Goal: Task Accomplishment & Management: Manage account settings

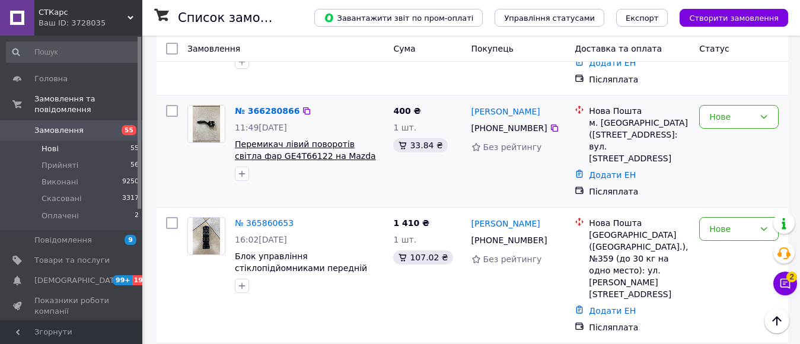
scroll to position [178, 0]
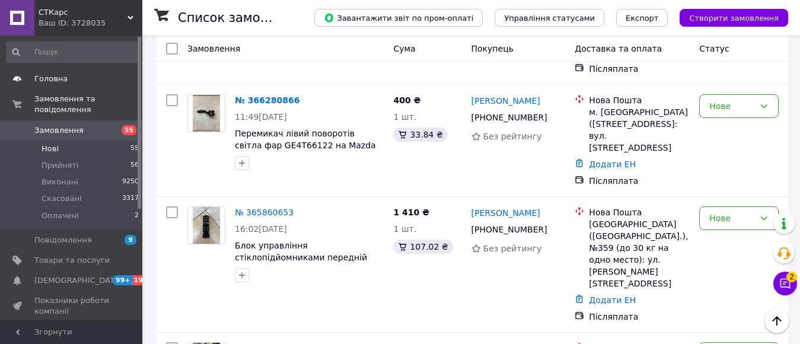
click at [39, 85] on link "Головна" at bounding box center [73, 79] width 146 height 20
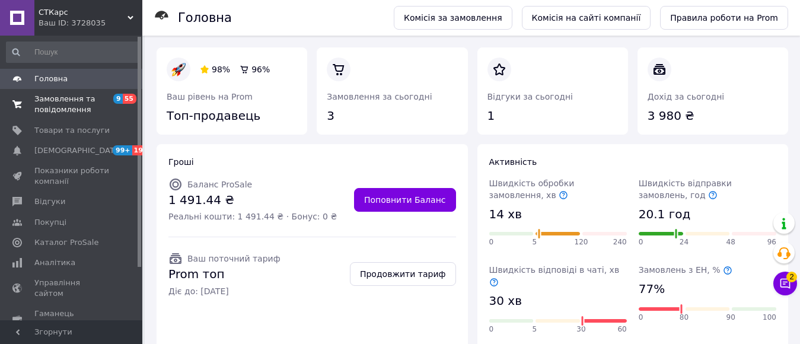
click at [45, 109] on span "Замовлення та повідомлення" at bounding box center [71, 104] width 75 height 21
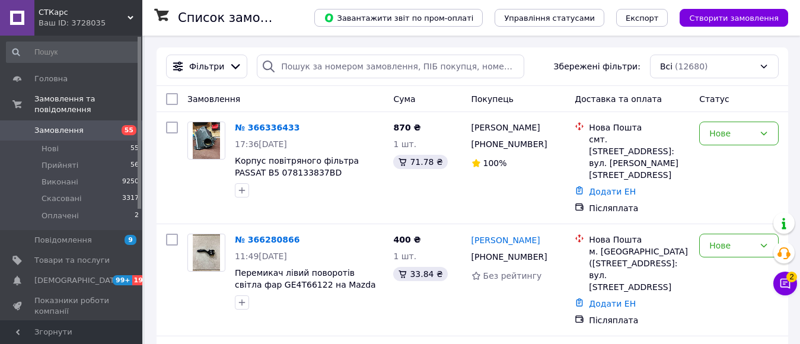
click at [796, 281] on button "Чат з покупцем 2" at bounding box center [786, 284] width 24 height 24
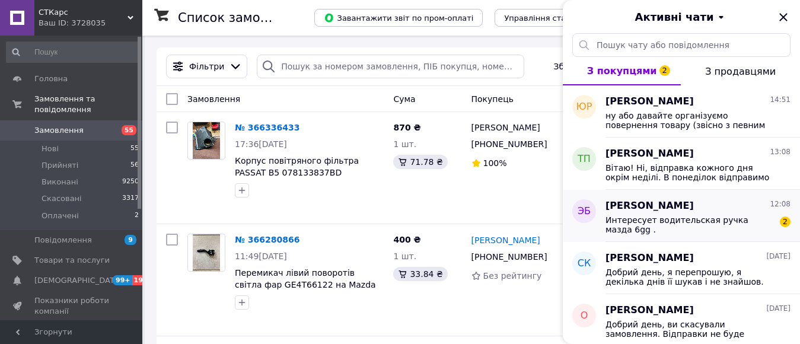
click at [719, 208] on div "Эдуард Бараненко 12:08" at bounding box center [698, 206] width 185 height 14
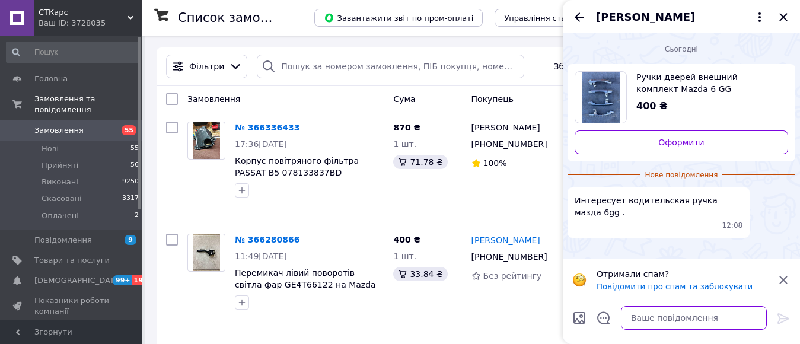
click at [691, 313] on textarea at bounding box center [694, 318] width 146 height 24
type textarea "З"
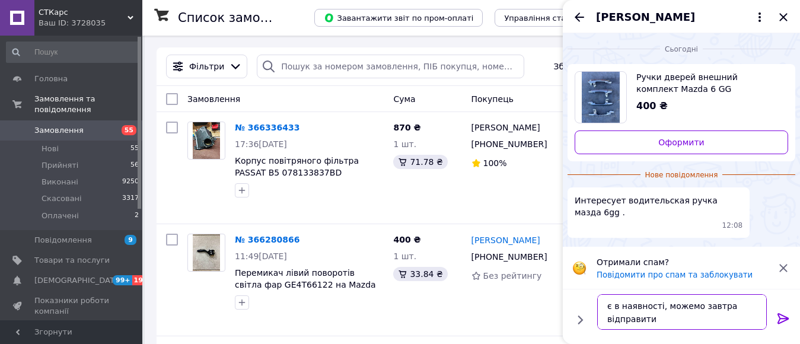
type textarea "є в наявності, можемо завтра відправити"
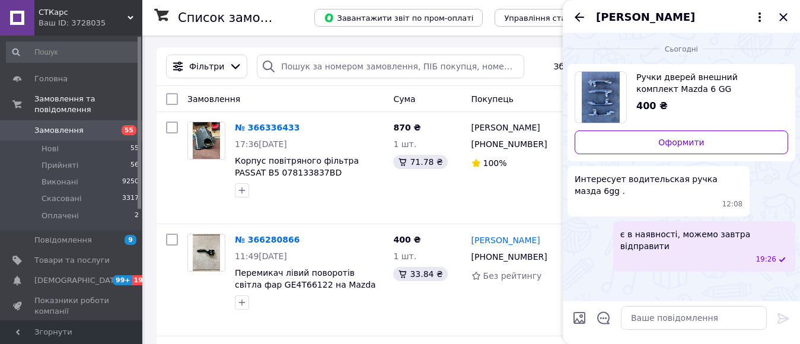
click at [787, 19] on icon "Закрити" at bounding box center [784, 17] width 14 height 14
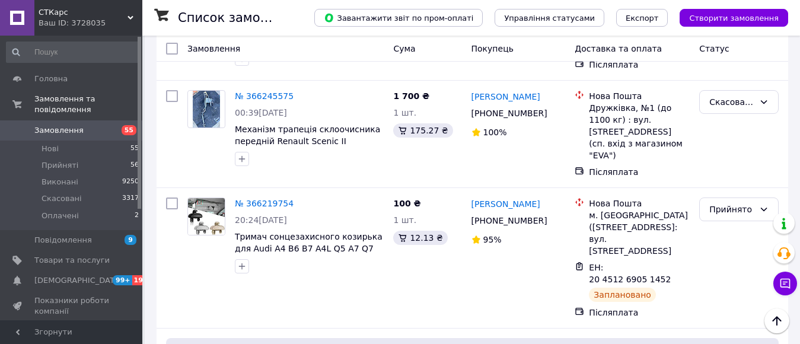
click at [47, 322] on link "Відгуки" at bounding box center [73, 332] width 146 height 20
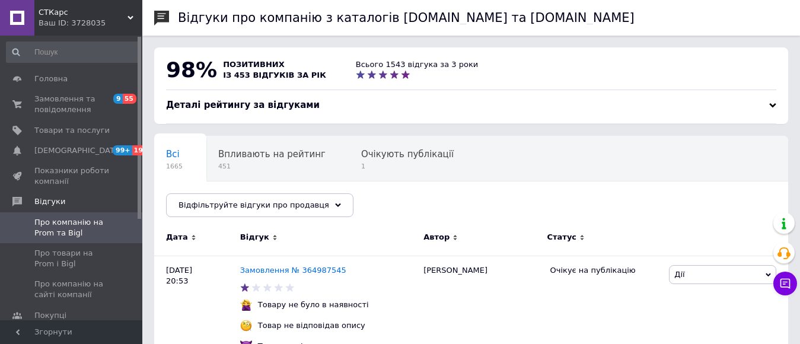
scroll to position [119, 0]
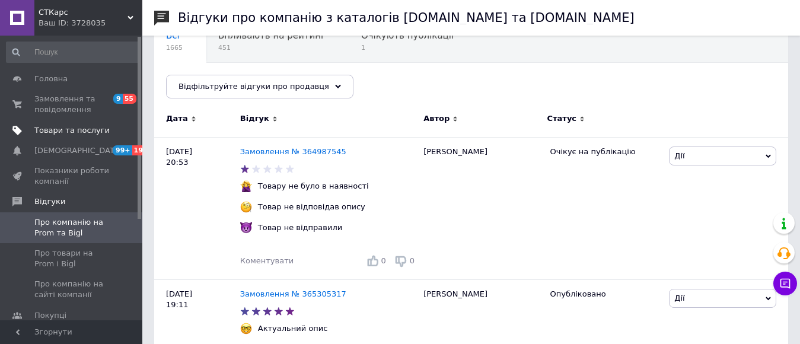
click at [68, 123] on link "Товари та послуги" at bounding box center [73, 130] width 146 height 20
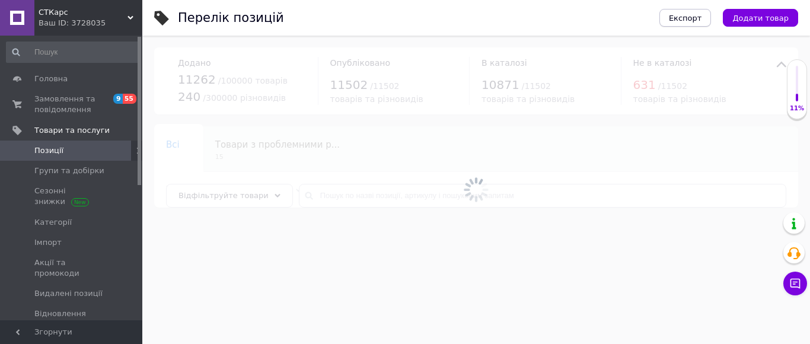
click at [679, 21] on span "Експорт" at bounding box center [685, 18] width 33 height 9
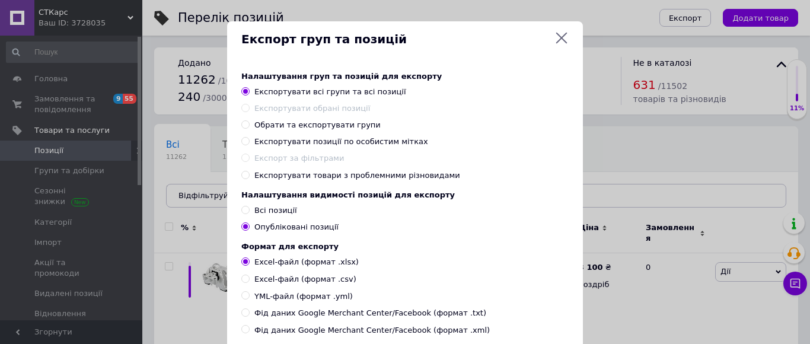
click at [288, 219] on div "Налаштування видимості позицій для експорту Всі позиції Опубліковані позиції" at bounding box center [404, 211] width 327 height 42
click at [284, 214] on span "Всі позиції" at bounding box center [275, 210] width 43 height 9
click at [249, 214] on input "Всі позиції" at bounding box center [245, 210] width 8 height 8
radio input "true"
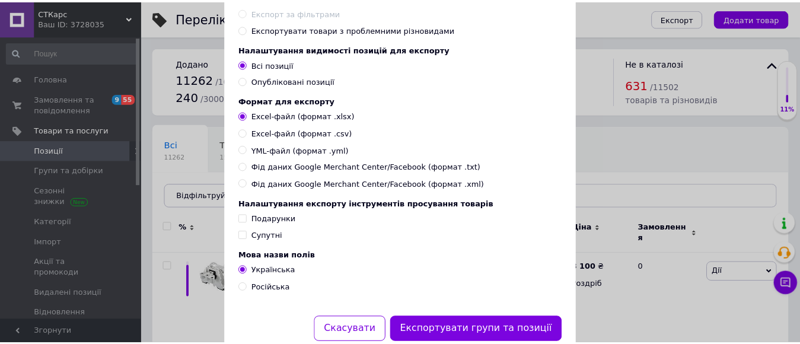
scroll to position [190, 0]
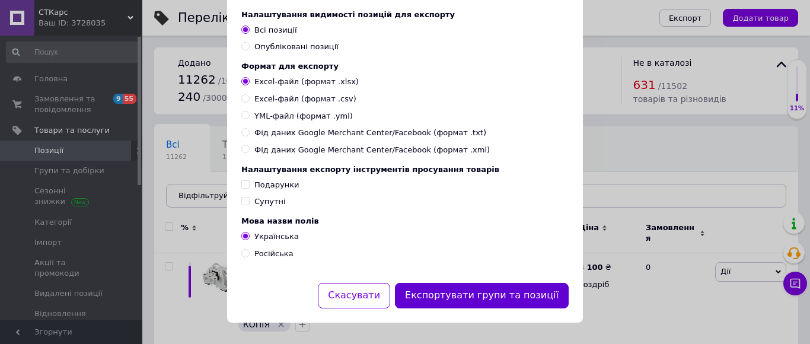
click at [529, 291] on button "Експортувати групи та позиції" at bounding box center [482, 296] width 174 height 26
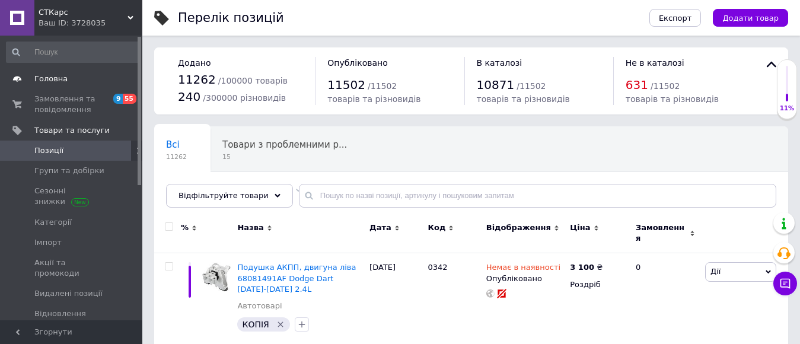
click at [61, 86] on link "Головна" at bounding box center [73, 79] width 146 height 20
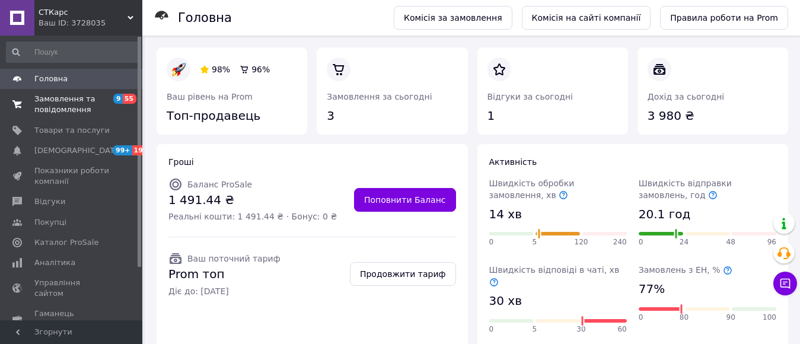
click at [27, 104] on span at bounding box center [17, 104] width 34 height 21
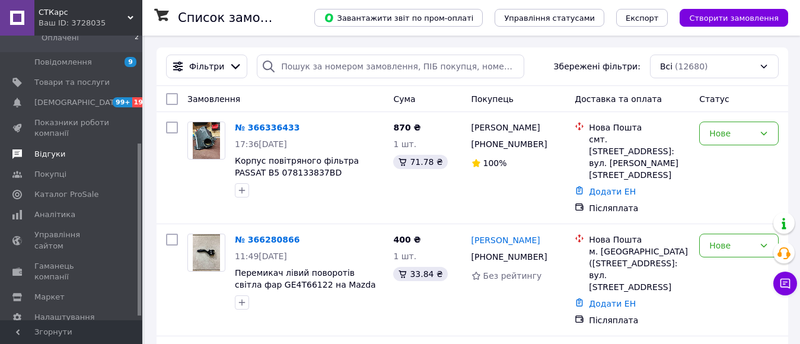
click at [36, 144] on link "Відгуки" at bounding box center [73, 154] width 146 height 20
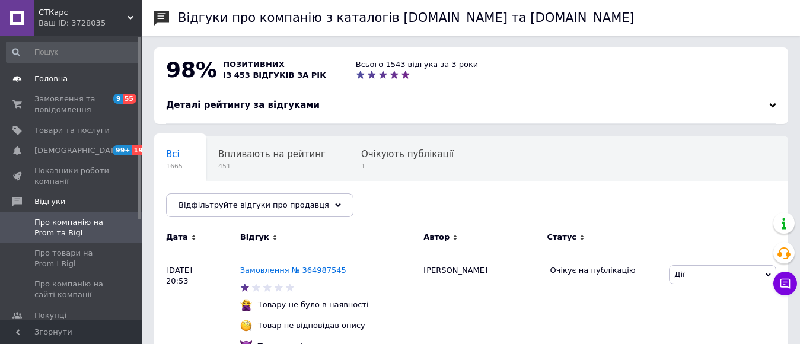
click at [62, 77] on span "Головна" at bounding box center [50, 79] width 33 height 11
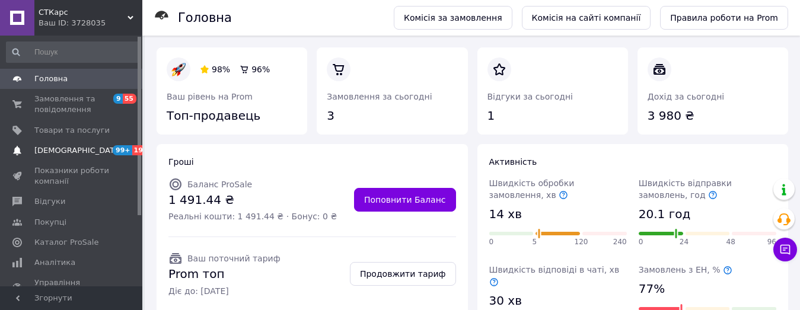
click at [62, 143] on link "Сповіщення 99+ 19" at bounding box center [73, 151] width 146 height 20
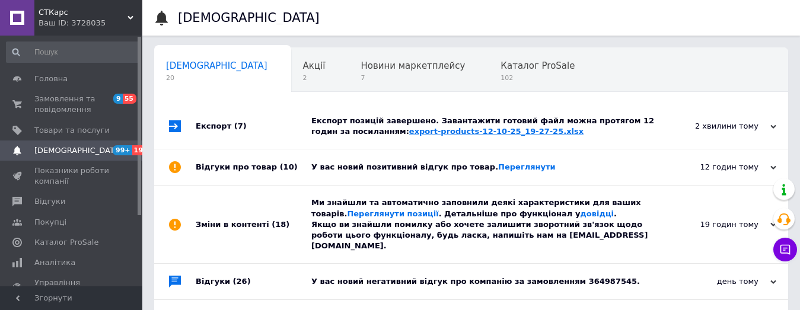
click at [417, 134] on link "export-products-12-10-25_19-27-25.xlsx" at bounding box center [496, 131] width 174 height 9
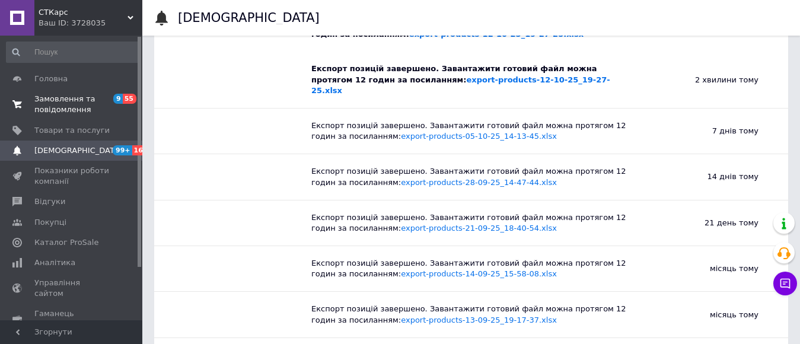
scroll to position [178, 0]
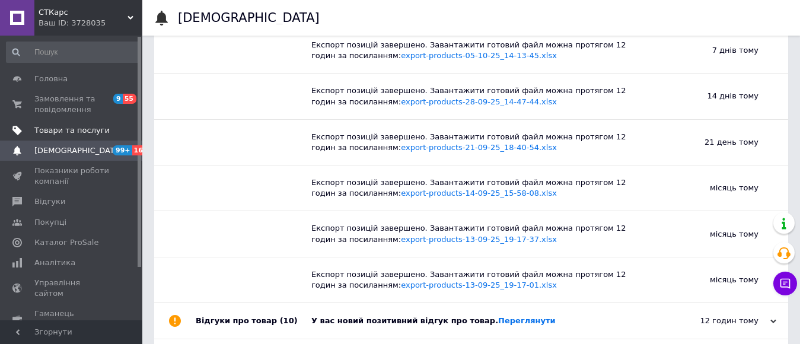
click at [58, 132] on span "Товари та послуги" at bounding box center [71, 130] width 75 height 11
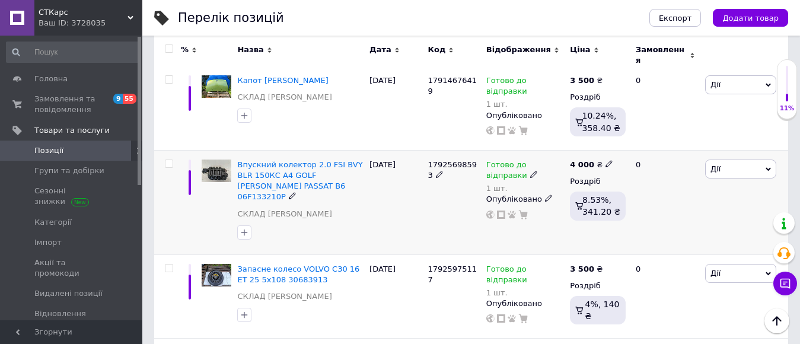
scroll to position [6574, 0]
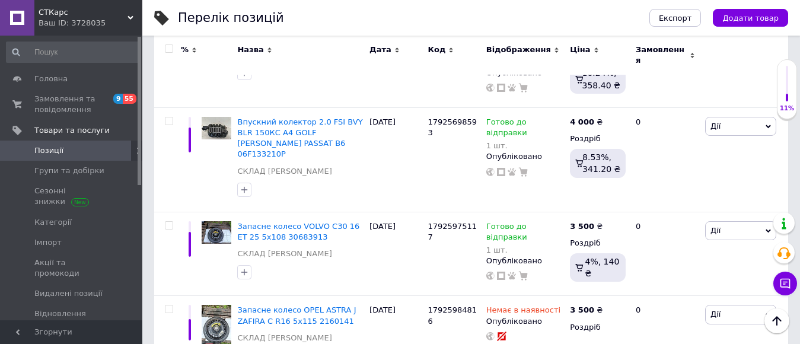
click at [50, 148] on span "Позиції" at bounding box center [48, 150] width 29 height 11
click at [53, 106] on span "Замовлення та повідомлення" at bounding box center [71, 104] width 75 height 21
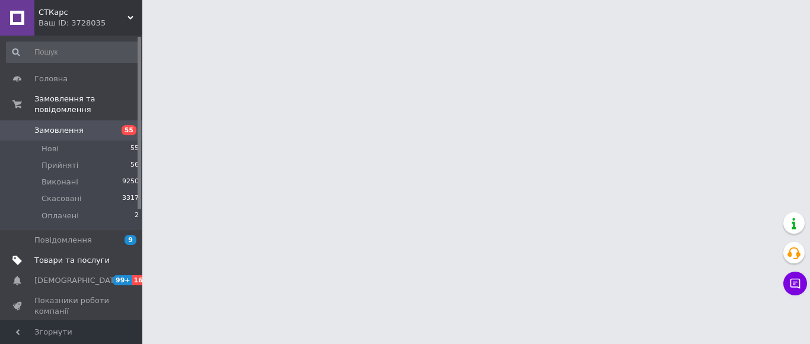
click at [69, 255] on span "Товари та послуги" at bounding box center [71, 260] width 75 height 11
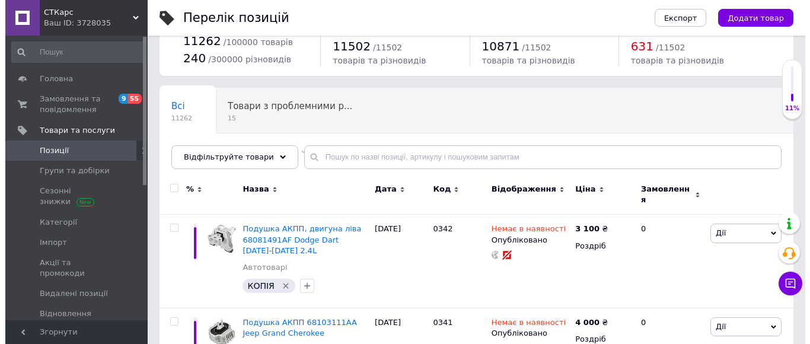
scroll to position [59, 0]
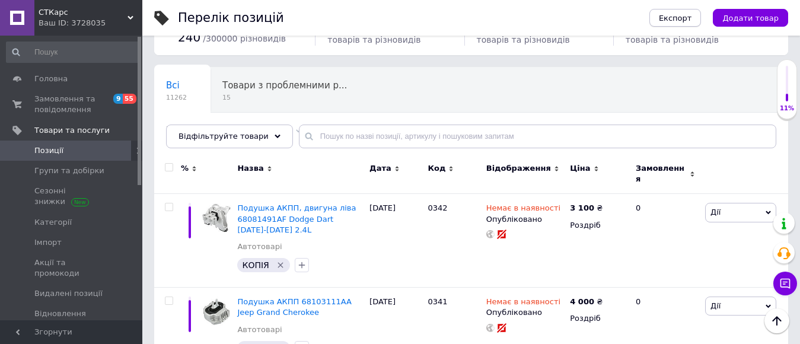
click at [692, 18] on span "Експорт" at bounding box center [675, 18] width 33 height 9
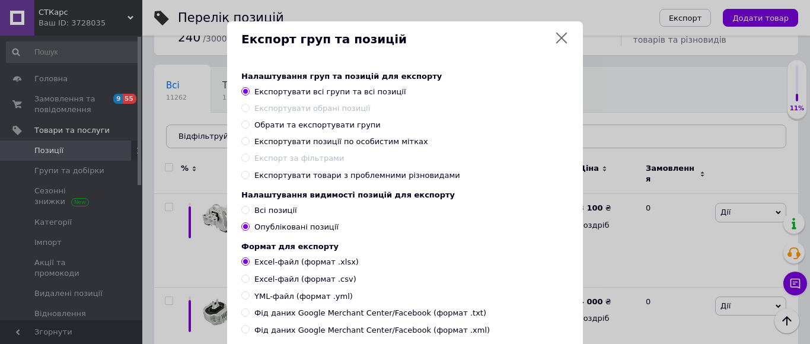
click at [264, 209] on span "Всі позиції" at bounding box center [275, 210] width 43 height 9
click at [249, 209] on input "Всі позиції" at bounding box center [245, 210] width 8 height 8
radio input "true"
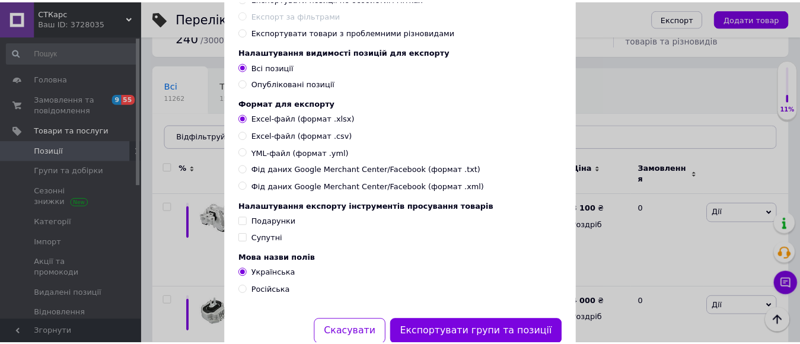
scroll to position [190, 0]
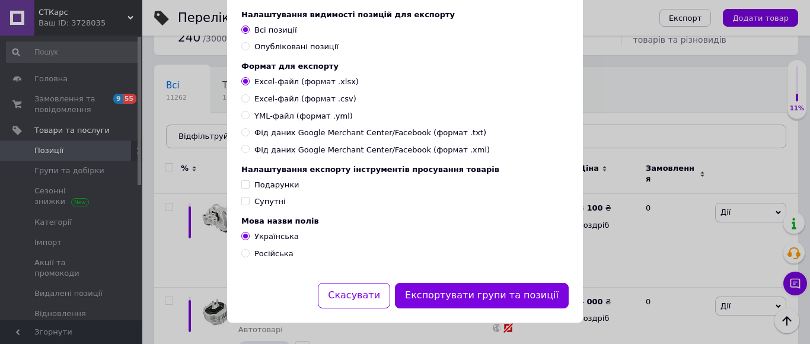
click at [666, 177] on div "Експорт груп та позицій Налаштування груп та позицій для експорту Експортувати …" at bounding box center [405, 82] width 810 height 524
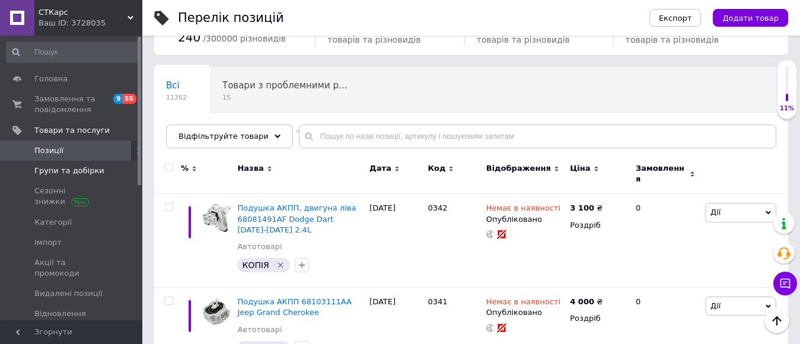
click at [56, 177] on link "Групи та добірки" at bounding box center [73, 171] width 146 height 20
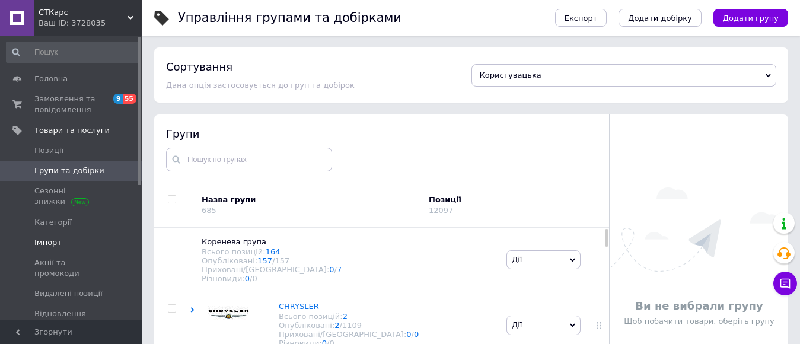
click at [63, 243] on span "Імпорт" at bounding box center [71, 242] width 75 height 11
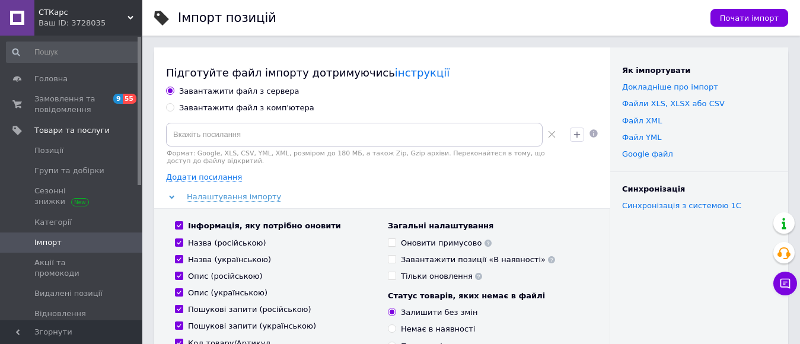
click at [227, 112] on div "Завантажити файл з комп'ютера" at bounding box center [246, 108] width 135 height 11
click at [174, 111] on input "Завантажити файл з комп'ютера" at bounding box center [170, 107] width 8 height 8
radio input "true"
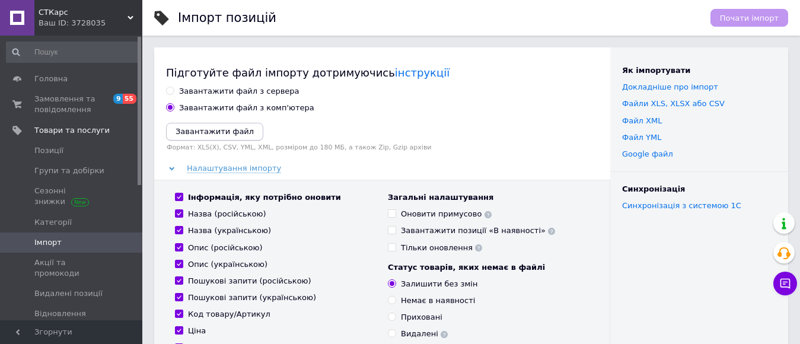
click at [211, 132] on icon "Завантажити файл" at bounding box center [215, 131] width 78 height 9
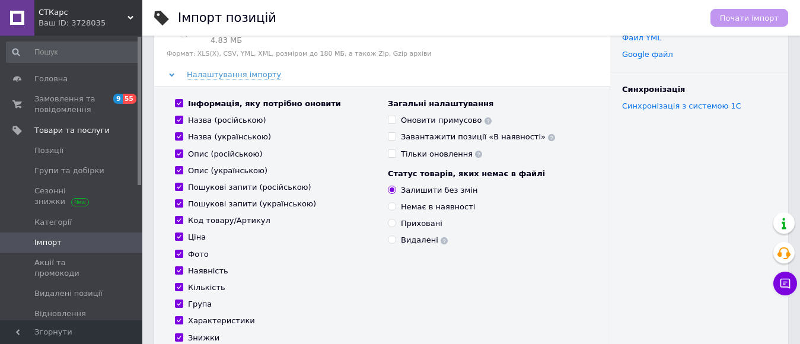
scroll to position [119, 0]
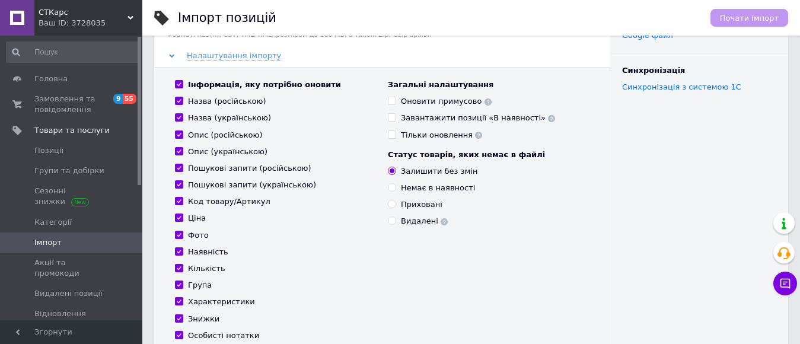
click at [438, 191] on div "Немає в наявності" at bounding box center [438, 188] width 74 height 11
click at [396, 191] on input "Немає в наявності" at bounding box center [392, 187] width 8 height 8
radio input "true"
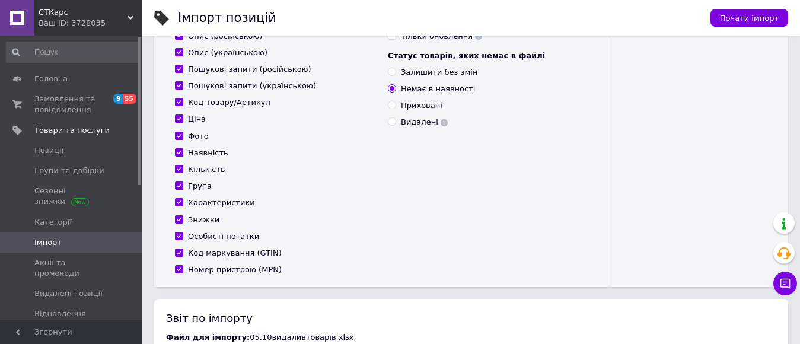
scroll to position [237, 0]
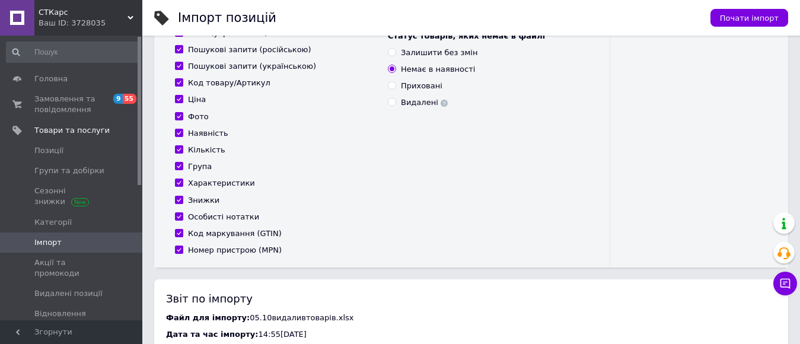
click at [220, 247] on div "Номер пристрою (MPN)" at bounding box center [235, 250] width 94 height 11
click at [183, 247] on input "Номер пристрою (MPN)" at bounding box center [179, 250] width 8 height 8
checkbox input "false"
click at [217, 228] on div "Код маркування (GTIN)" at bounding box center [235, 233] width 94 height 11
click at [183, 229] on input "Код маркування (GTIN)" at bounding box center [179, 233] width 8 height 8
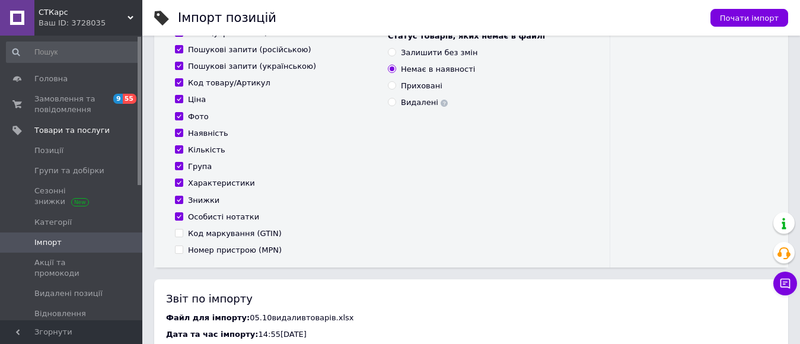
checkbox input "false"
click at [215, 219] on div "Особисті нотатки" at bounding box center [223, 217] width 71 height 11
click at [183, 219] on input "Особисті нотатки" at bounding box center [179, 216] width 8 height 8
checkbox input "false"
click at [211, 210] on div "Інформація, яку потрібно оновити Назва (російською) Назва (українською) Опис (р…" at bounding box center [275, 108] width 213 height 295
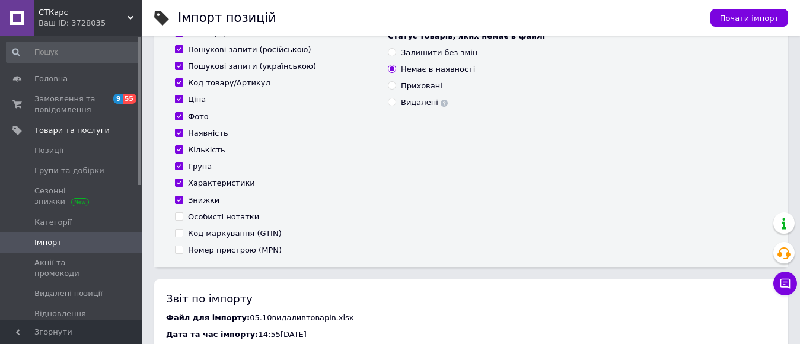
click at [206, 195] on div "Знижки" at bounding box center [203, 200] width 31 height 11
click at [183, 196] on input "Знижки" at bounding box center [179, 200] width 8 height 8
checkbox input "false"
click at [206, 183] on div "Характеристики" at bounding box center [221, 183] width 67 height 11
click at [183, 183] on input "Характеристики" at bounding box center [179, 183] width 8 height 8
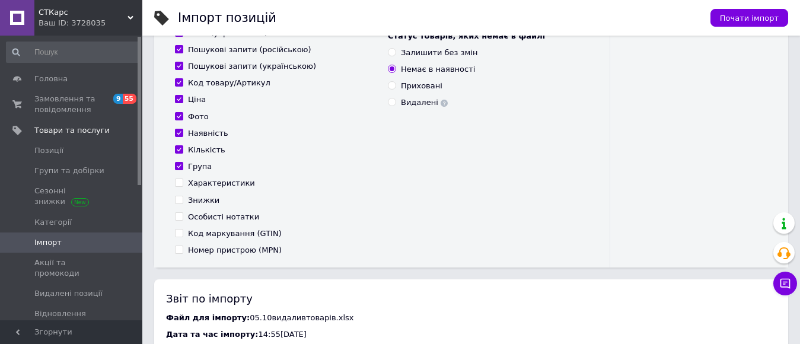
checkbox input "false"
click at [205, 165] on div "Група" at bounding box center [200, 166] width 24 height 11
click at [183, 165] on input "Група" at bounding box center [179, 166] width 8 height 8
checkbox input "false"
click at [189, 113] on div "Фото" at bounding box center [198, 117] width 21 height 11
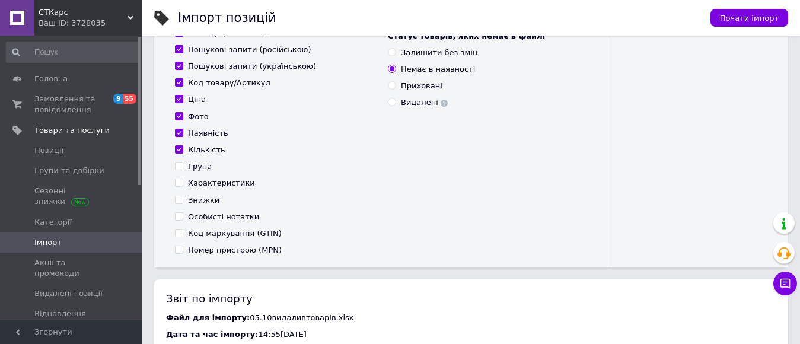
click at [183, 113] on input "Фото" at bounding box center [179, 116] width 8 height 8
checkbox input "false"
click at [195, 99] on div "Ціна" at bounding box center [197, 99] width 18 height 11
click at [183, 99] on input "Ціна" at bounding box center [179, 99] width 8 height 8
checkbox input "false"
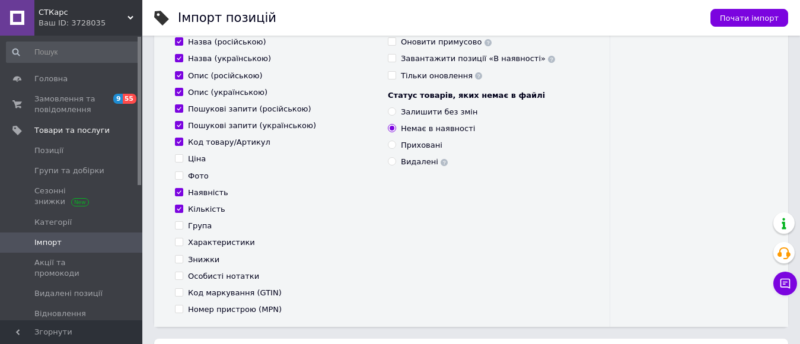
scroll to position [119, 0]
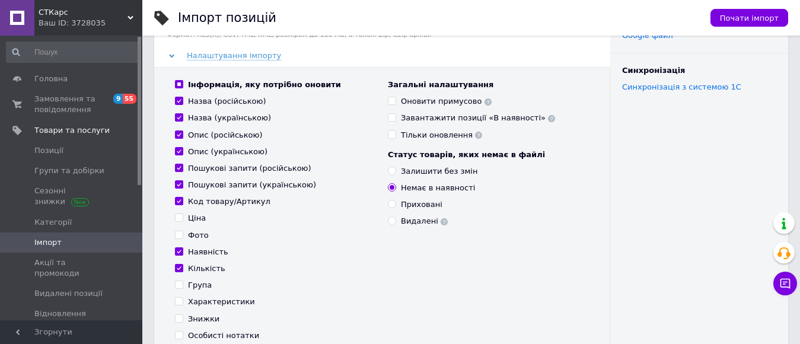
drag, startPoint x: 246, startPoint y: 187, endPoint x: 246, endPoint y: 176, distance: 11.3
click at [246, 186] on div "Пошукові запити (українською)" at bounding box center [252, 185] width 128 height 11
click at [183, 186] on input "Пошукові запити (українською)" at bounding box center [179, 184] width 8 height 8
checkbox input "false"
click at [246, 170] on div "Пошукові запити (російською)" at bounding box center [249, 168] width 123 height 11
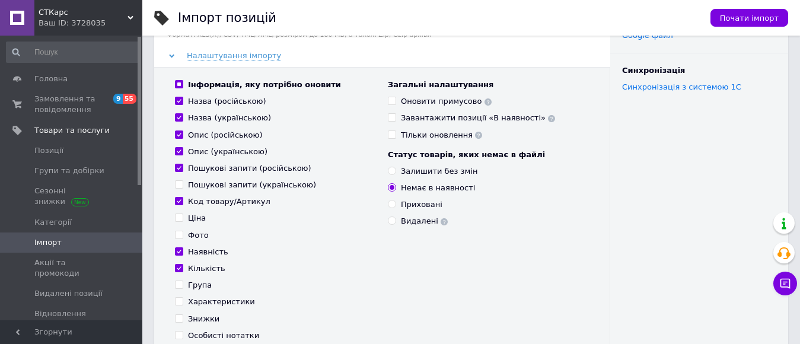
click at [183, 170] on input "Пошукові запити (російською)" at bounding box center [179, 168] width 8 height 8
checkbox input "false"
click at [228, 152] on div "Опис (українською)" at bounding box center [227, 152] width 79 height 11
click at [183, 152] on input "Опис (українською)" at bounding box center [179, 151] width 8 height 8
checkbox input "false"
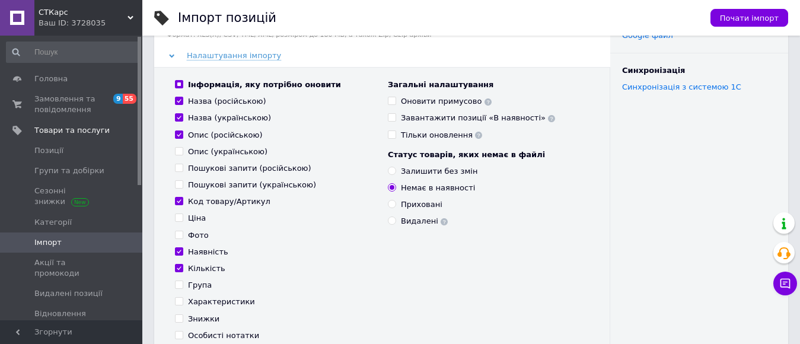
click at [228, 143] on div "Інформація, яку потрібно оновити Назва (російською) Назва (українською) Опис (р…" at bounding box center [275, 226] width 213 height 295
click at [228, 137] on div "Опис (російською)" at bounding box center [225, 135] width 75 height 11
click at [183, 137] on input "Опис (російською)" at bounding box center [179, 135] width 8 height 8
checkbox input "false"
click at [768, 14] on span "Почати імпорт" at bounding box center [749, 18] width 59 height 9
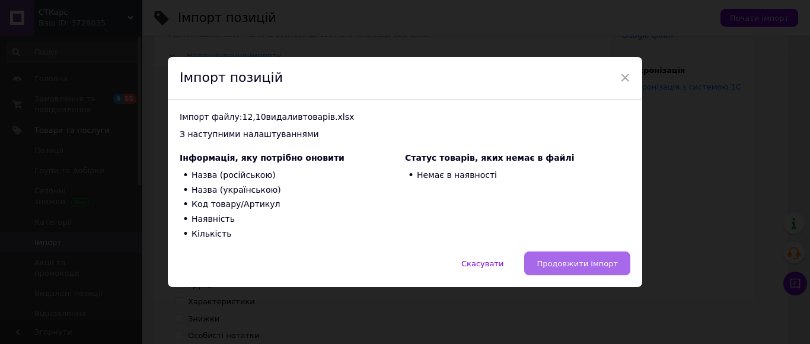
click at [554, 257] on button "Продовжити імпорт" at bounding box center [577, 264] width 106 height 24
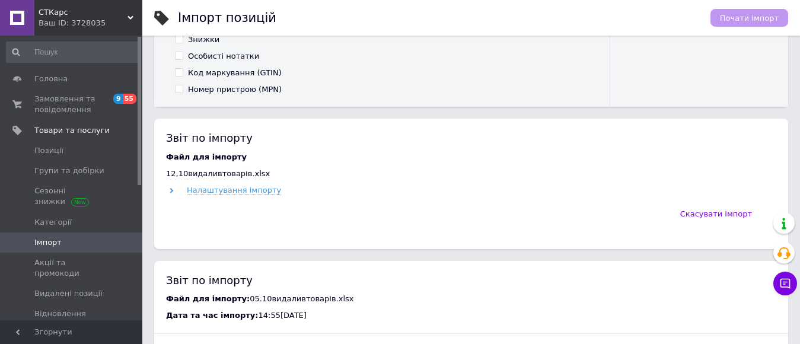
scroll to position [475, 0]
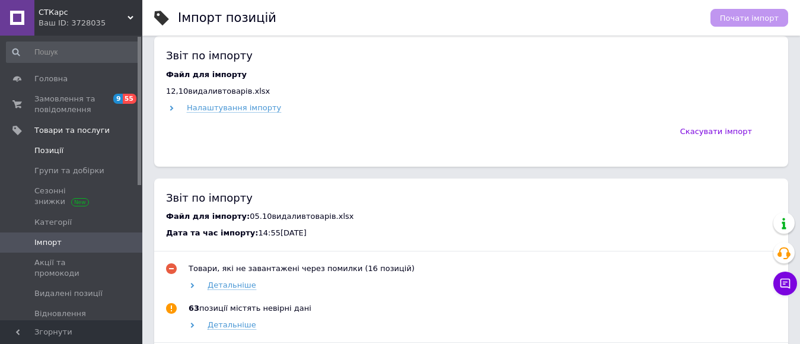
click at [62, 143] on link "Позиції" at bounding box center [73, 151] width 146 height 20
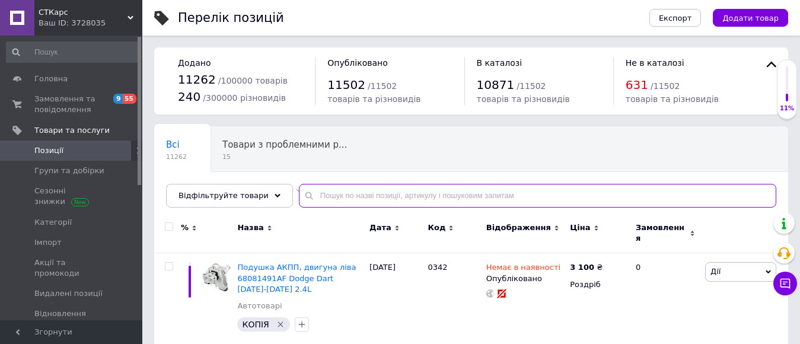
click at [367, 193] on input "text" at bounding box center [538, 196] width 478 height 24
type input "двигун"
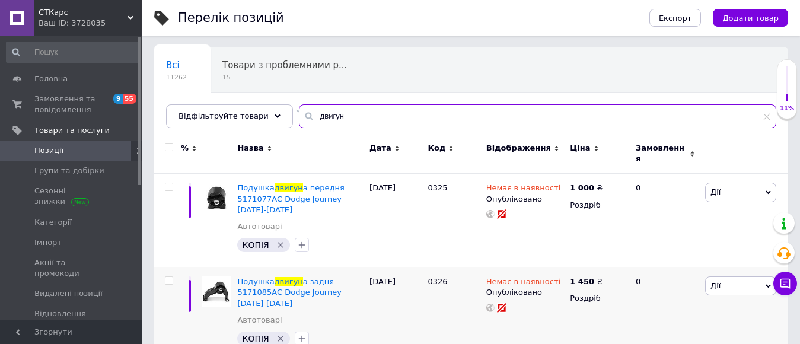
scroll to position [237, 0]
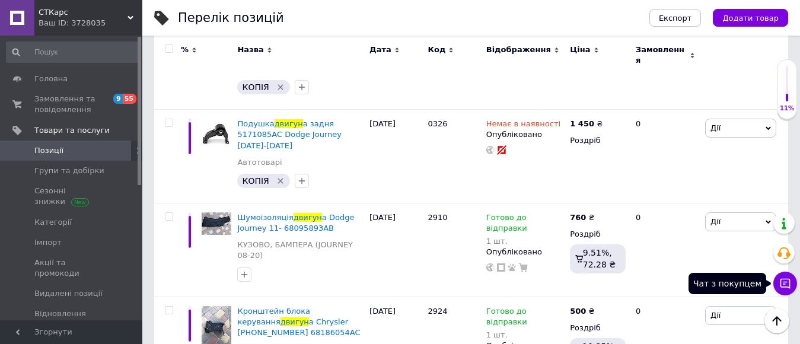
click at [790, 286] on icon at bounding box center [786, 284] width 10 height 10
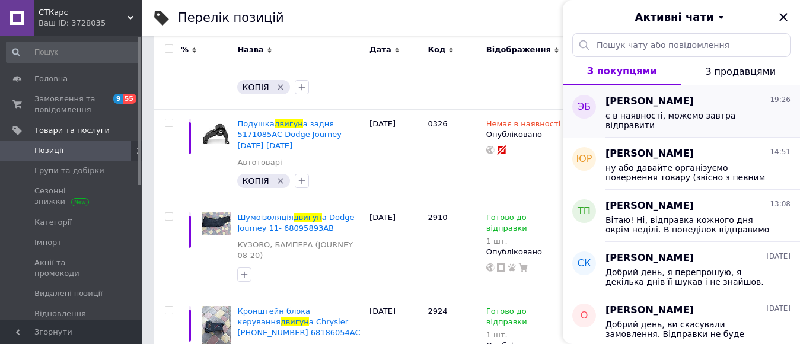
click at [658, 113] on span "є в наявності, можемо завтра відправити" at bounding box center [690, 120] width 168 height 19
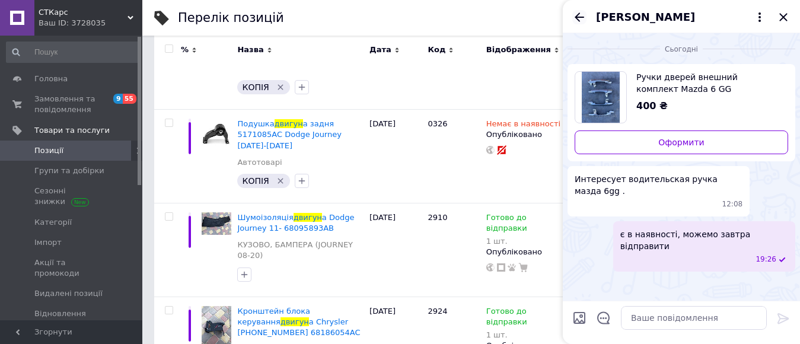
click at [576, 20] on icon "Назад" at bounding box center [579, 17] width 14 height 14
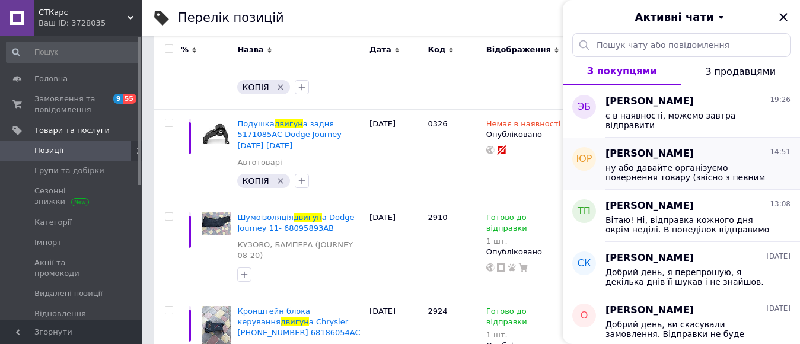
click at [627, 163] on span "ну або давайте організуємо повернення товару (звісно з певним для вас фінансови…" at bounding box center [690, 172] width 168 height 19
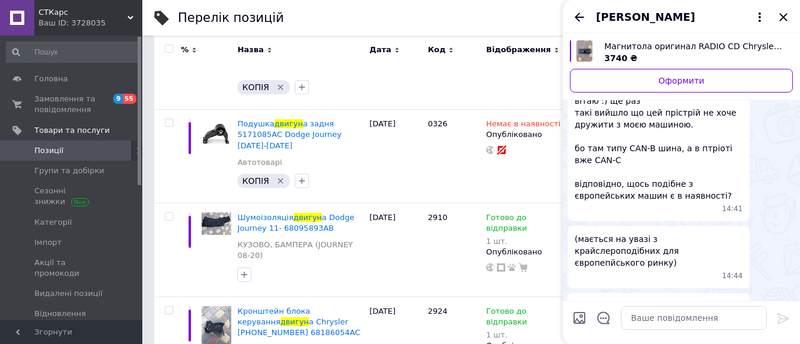
scroll to position [994, 0]
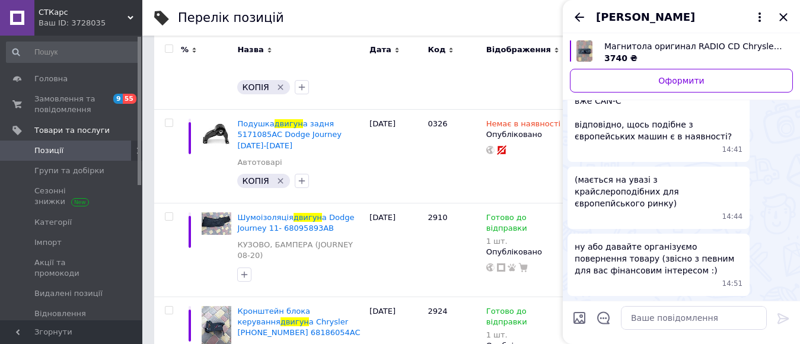
click at [626, 50] on span "Магнитола оригинал RADIO CD Chrysler Jeep Dodge 05064925AG" at bounding box center [693, 46] width 179 height 12
click at [782, 18] on icon "Закрити" at bounding box center [783, 17] width 8 height 8
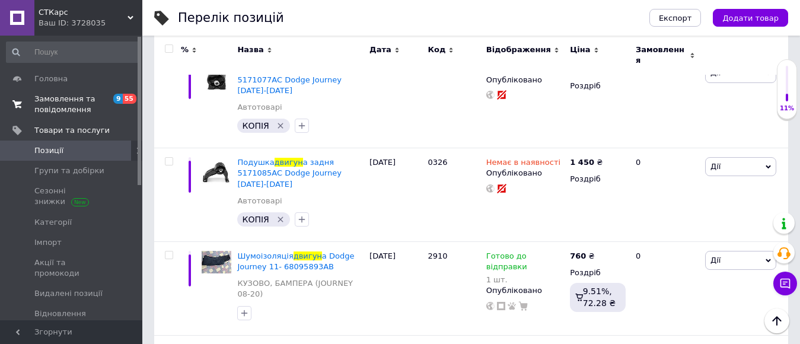
scroll to position [178, 0]
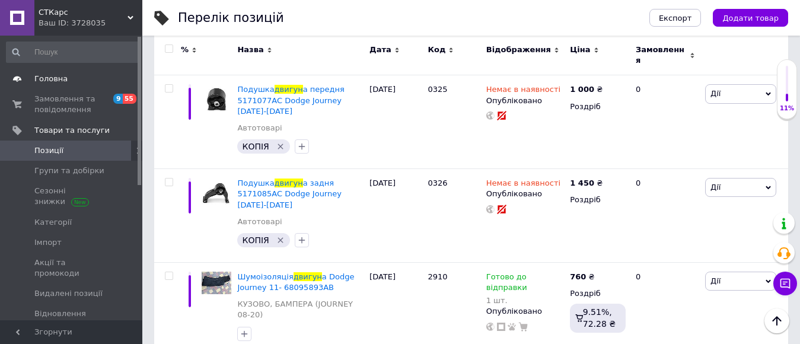
click at [52, 82] on span "Головна" at bounding box center [50, 79] width 33 height 11
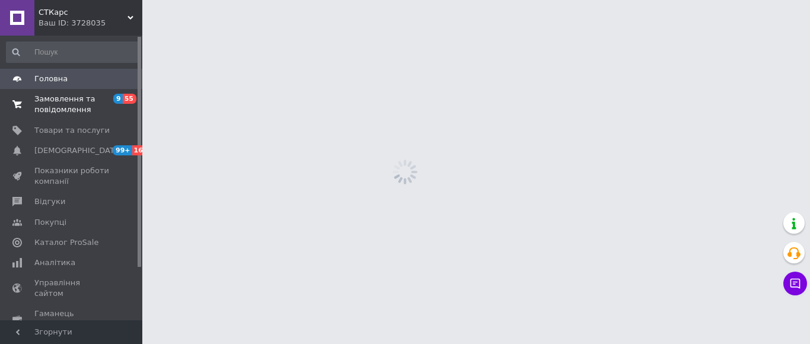
click at [73, 109] on span "Замовлення та повідомлення" at bounding box center [71, 104] width 75 height 21
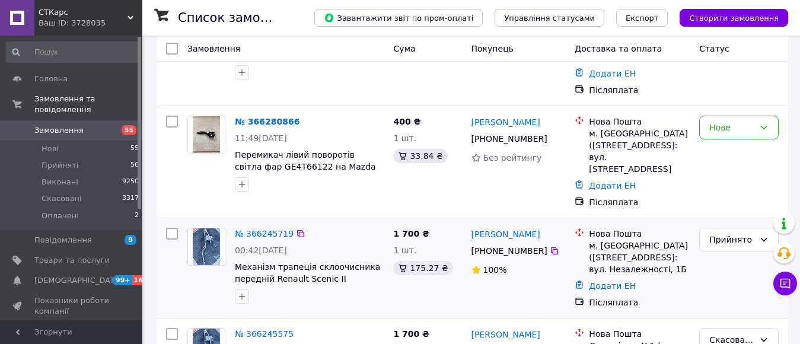
scroll to position [119, 0]
click at [489, 242] on div "+380 50 419 63 85" at bounding box center [509, 250] width 81 height 17
click at [491, 242] on div "+380 50 419 63 85" at bounding box center [509, 250] width 81 height 17
copy div "+380 50 419 63 85"
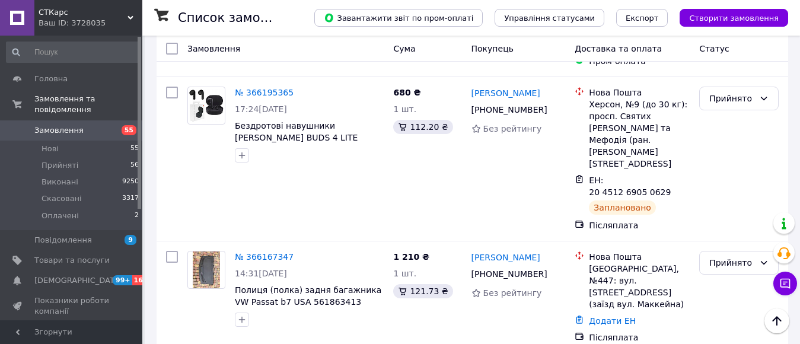
scroll to position [771, 0]
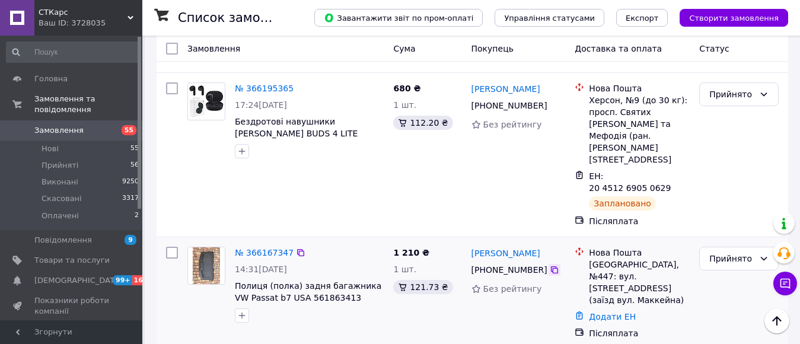
click at [553, 264] on div at bounding box center [555, 270] width 12 height 12
click at [551, 265] on icon at bounding box center [554, 269] width 9 height 9
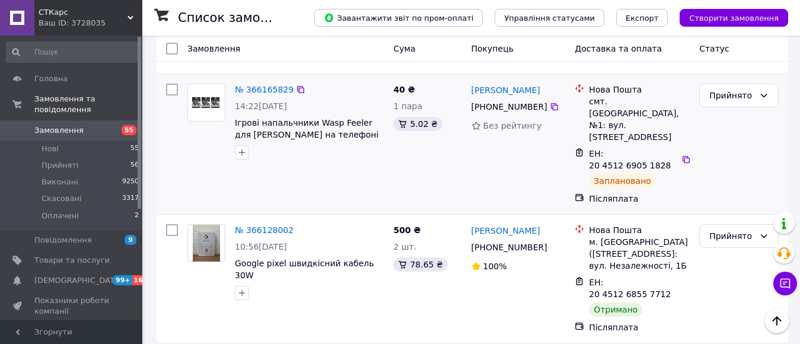
scroll to position [1068, 0]
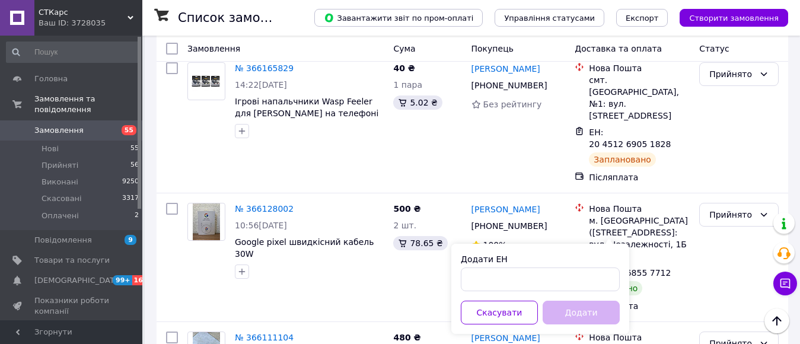
click at [559, 279] on div "Додати ЕН" at bounding box center [540, 272] width 159 height 38
click at [558, 279] on input "Додати ЕН" at bounding box center [540, 280] width 159 height 24
paste input "59001474817400"
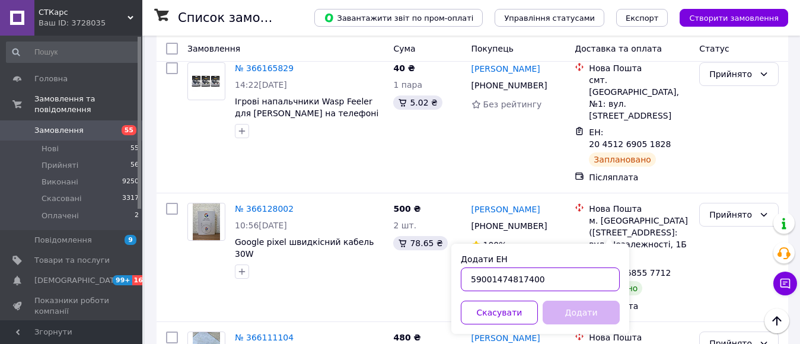
type input "59001474817400"
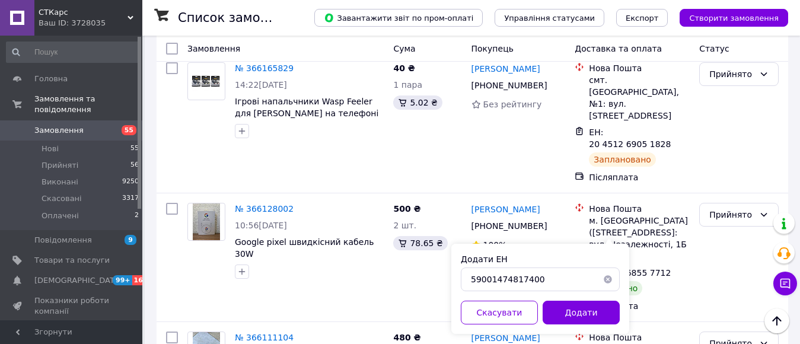
click at [571, 305] on button "Додати" at bounding box center [581, 313] width 77 height 24
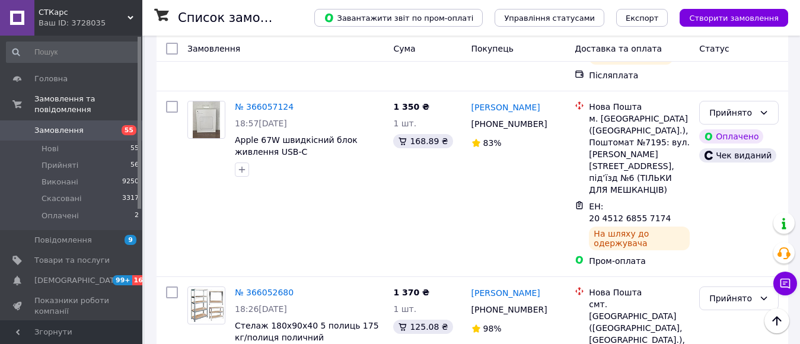
scroll to position [1815, 0]
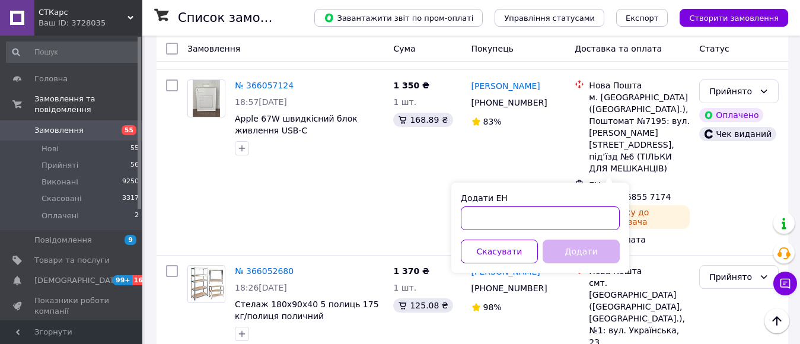
click at [561, 219] on input "Додати ЕН" at bounding box center [540, 218] width 159 height 24
paste input "59001474817095"
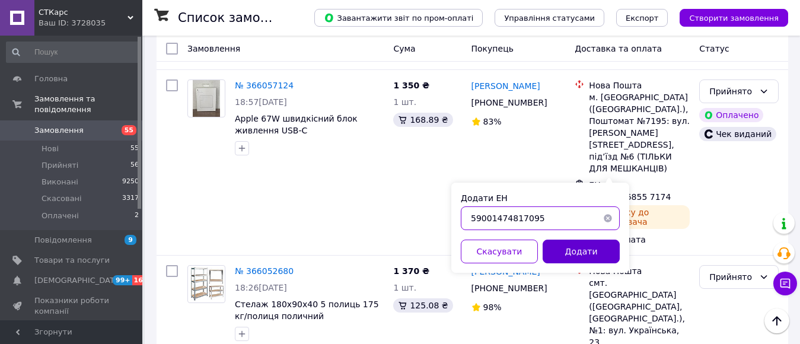
type input "59001474817095"
click at [583, 253] on button "Додати" at bounding box center [581, 252] width 77 height 24
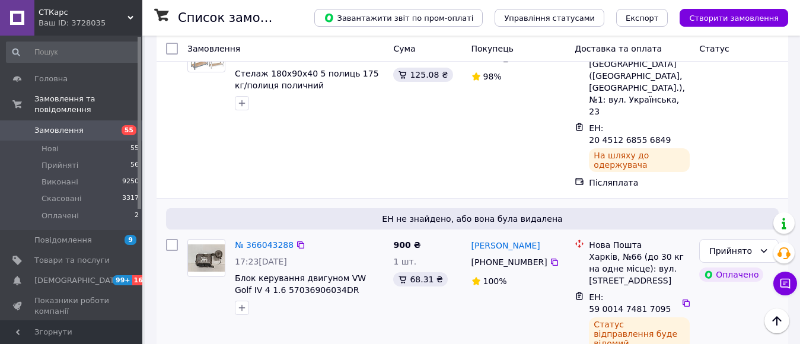
scroll to position [2053, 0]
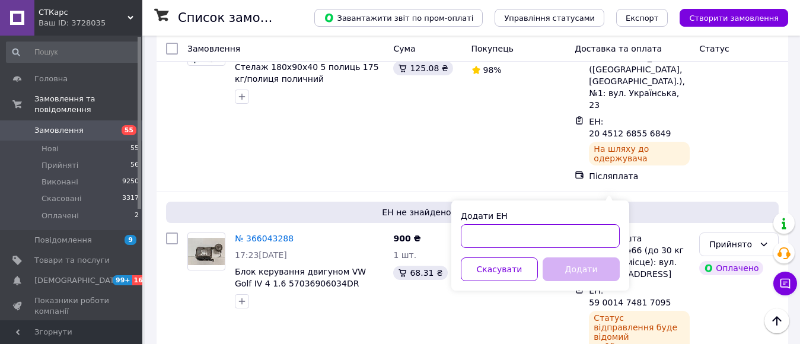
click at [549, 233] on input "Додати ЕН" at bounding box center [540, 236] width 159 height 24
paste input "59001473473177"
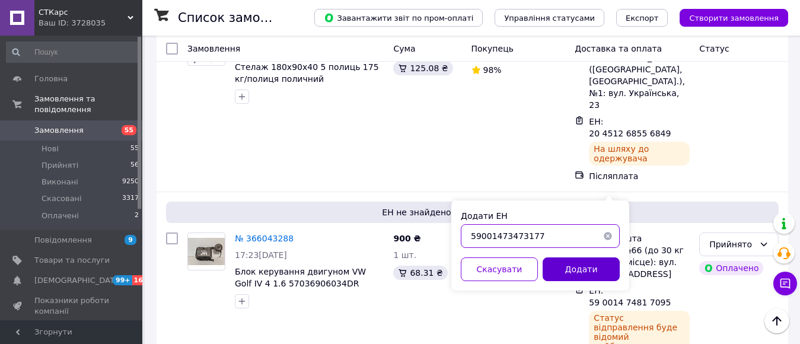
type input "59001473473177"
click at [563, 278] on button "Додати" at bounding box center [581, 269] width 77 height 24
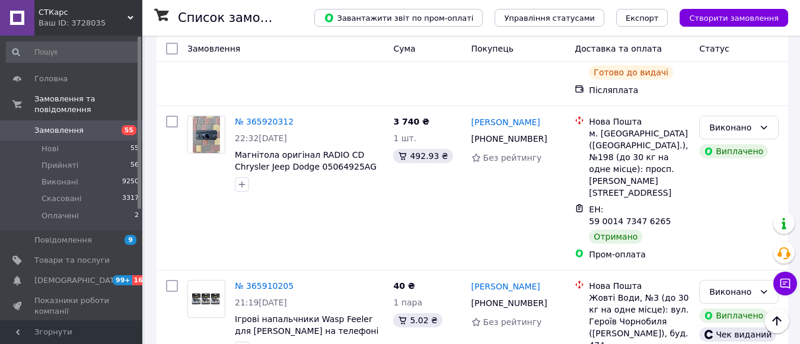
scroll to position [2964, 0]
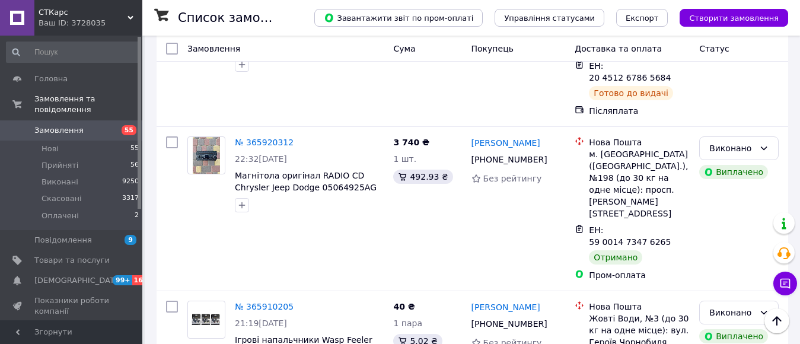
click at [731, 117] on li "Виконано" at bounding box center [739, 121] width 78 height 21
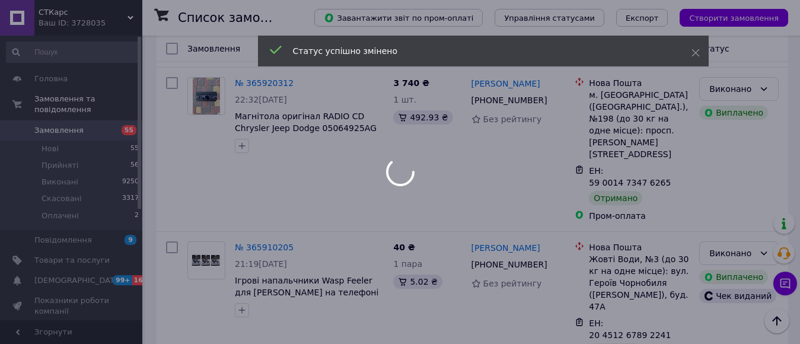
scroll to position [3142, 0]
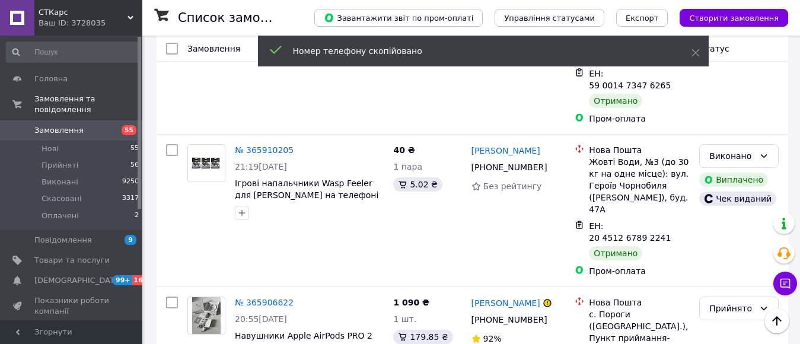
scroll to position [3101, 0]
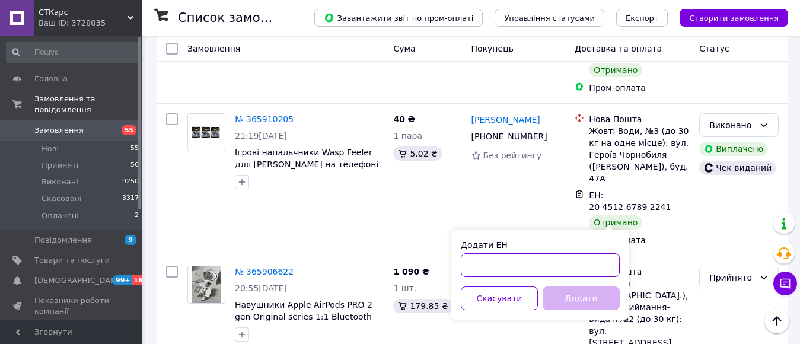
click at [547, 254] on input "Додати ЕН" at bounding box center [540, 265] width 159 height 24
paste input "59001473475351"
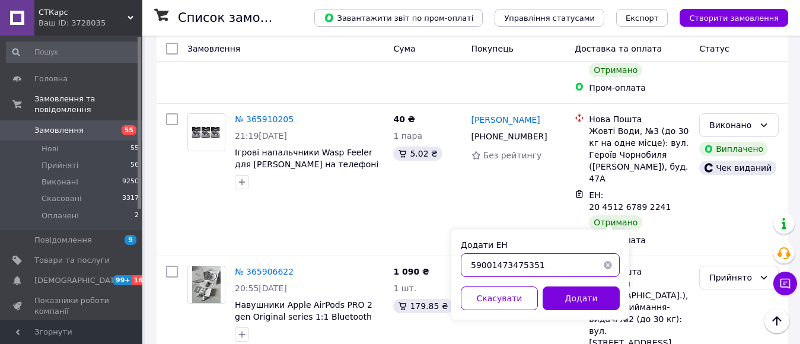
type input "59001473475351"
click at [549, 300] on button "Додати" at bounding box center [581, 299] width 77 height 24
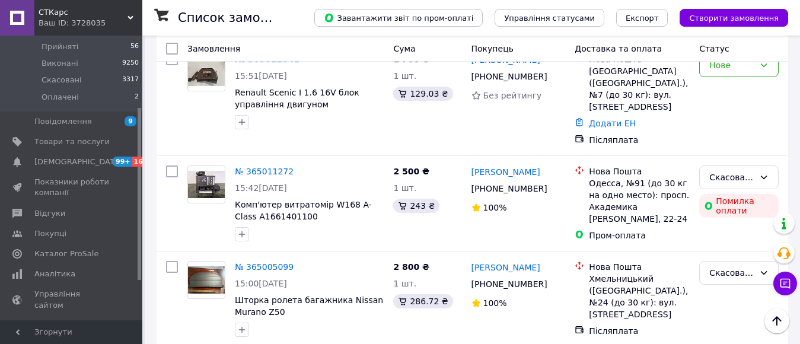
scroll to position [9923, 0]
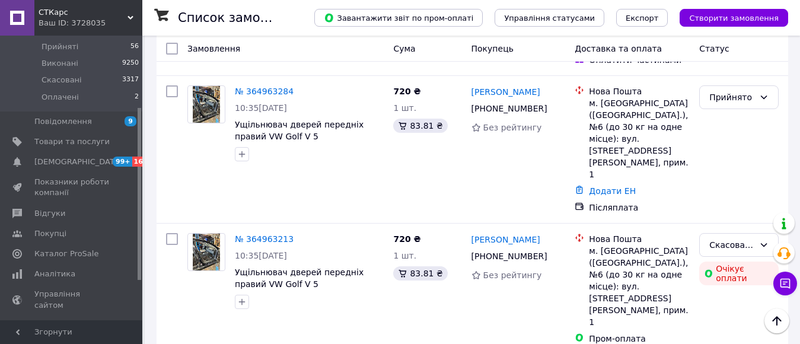
scroll to position [10517, 0]
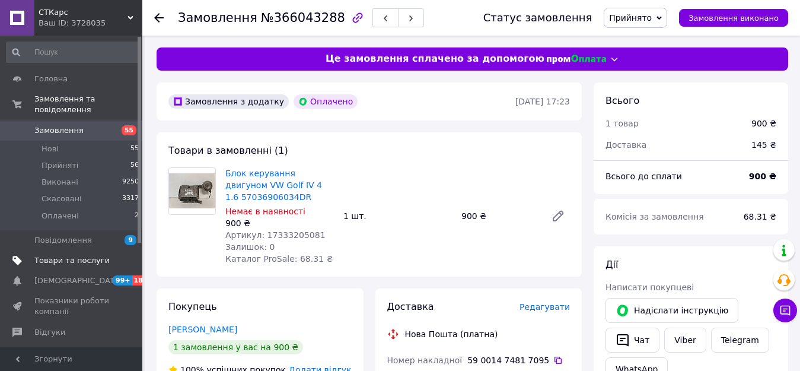
click at [66, 255] on span "Товари та послуги" at bounding box center [71, 260] width 75 height 11
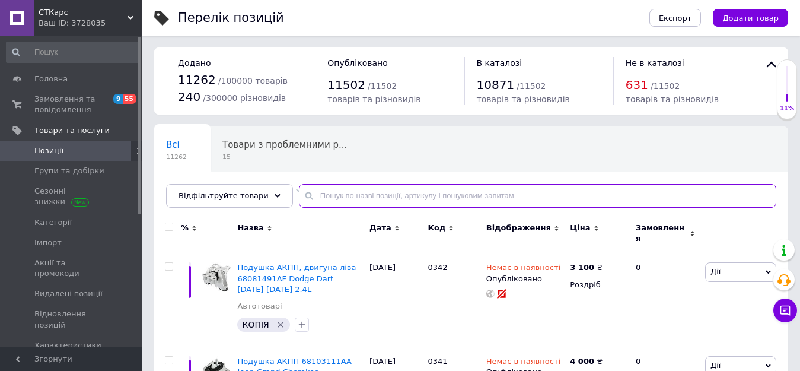
click at [314, 196] on input "text" at bounding box center [538, 196] width 478 height 24
paste input "8716"
type input "8716"
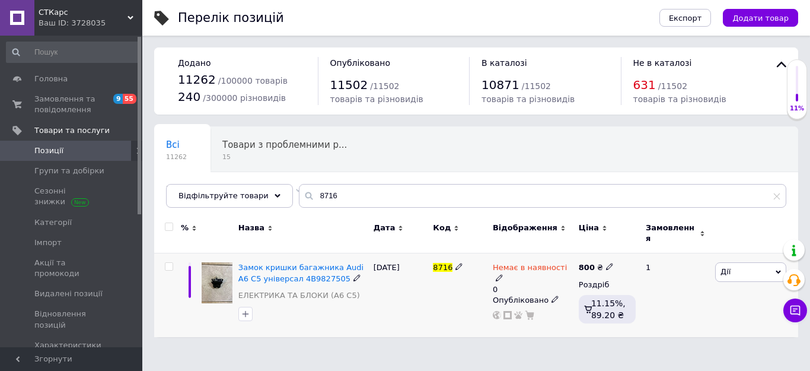
click at [724, 269] on span "Дії" at bounding box center [726, 271] width 10 height 9
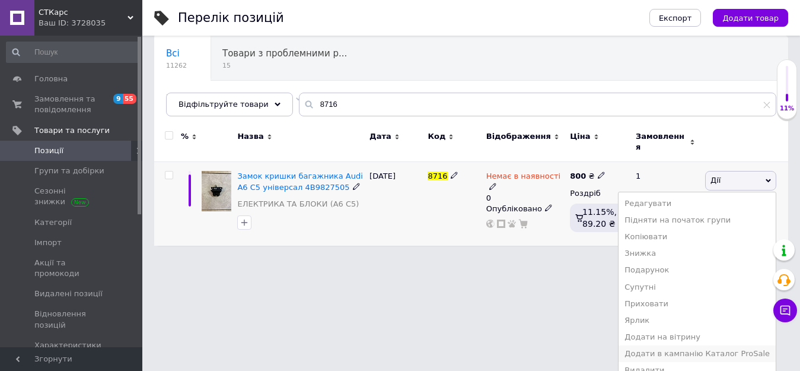
scroll to position [96, 0]
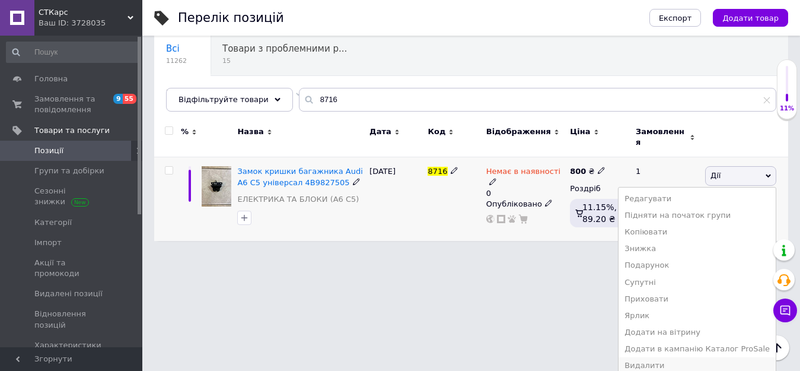
click at [660, 343] on li "Видалити" at bounding box center [697, 365] width 157 height 17
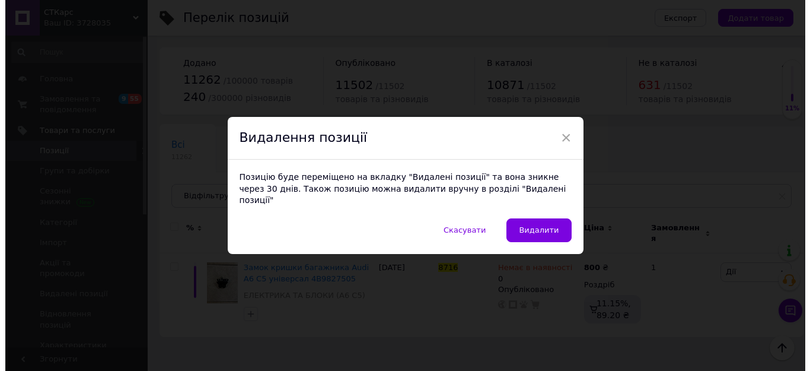
scroll to position [0, 0]
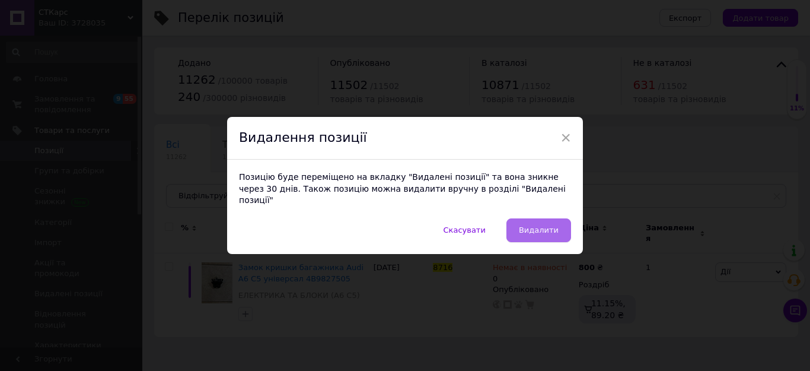
click at [540, 225] on span "Видалити" at bounding box center [539, 229] width 40 height 9
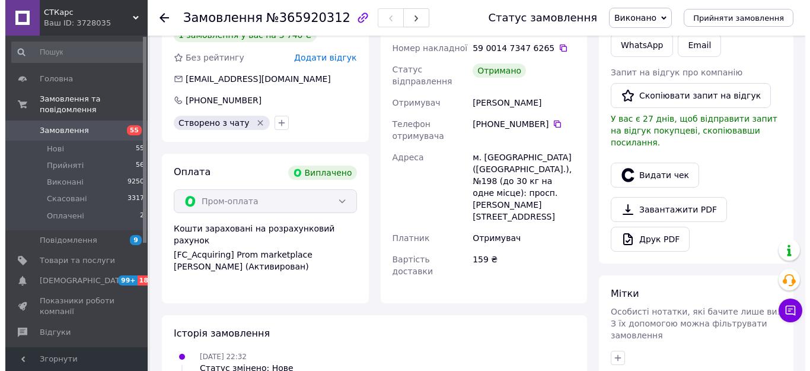
scroll to position [297, 0]
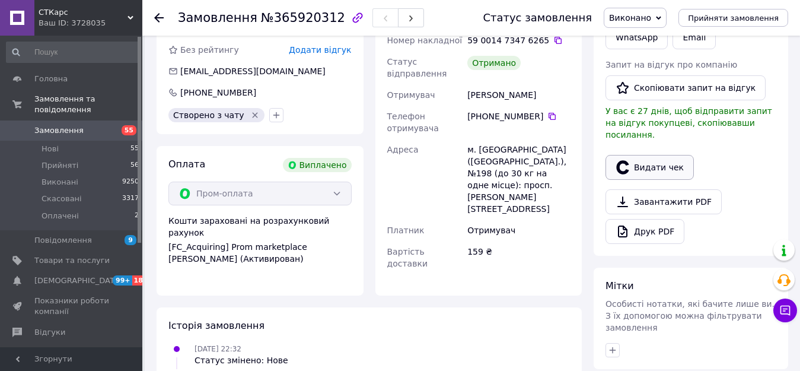
click at [675, 155] on button "Видати чек" at bounding box center [650, 167] width 88 height 25
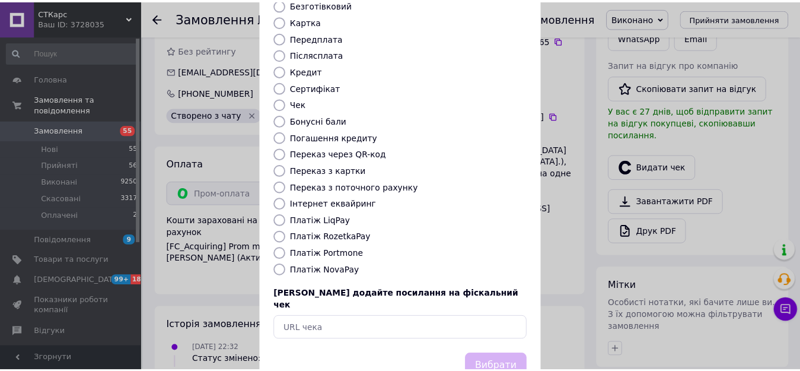
scroll to position [119, 0]
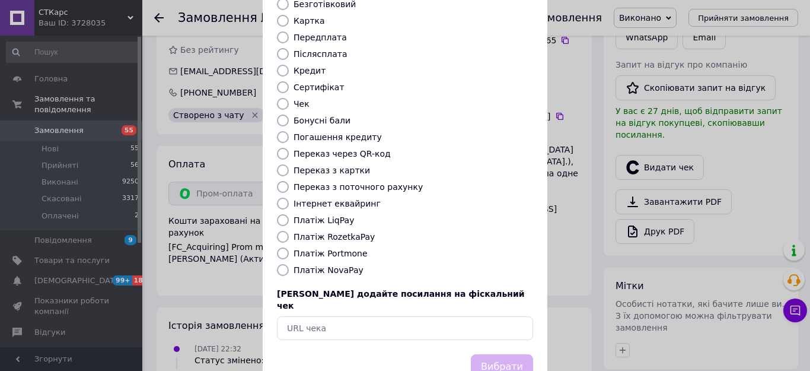
click at [342, 232] on label "Платіж RozetkaPay" at bounding box center [334, 236] width 81 height 9
click at [289, 231] on input "Платіж RozetkaPay" at bounding box center [283, 237] width 12 height 12
radio input "true"
click at [514, 354] on button "Вибрати" at bounding box center [502, 367] width 62 height 26
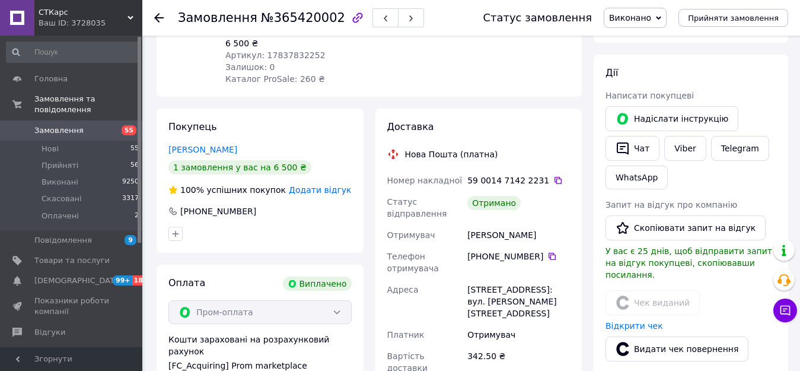
scroll to position [178, 0]
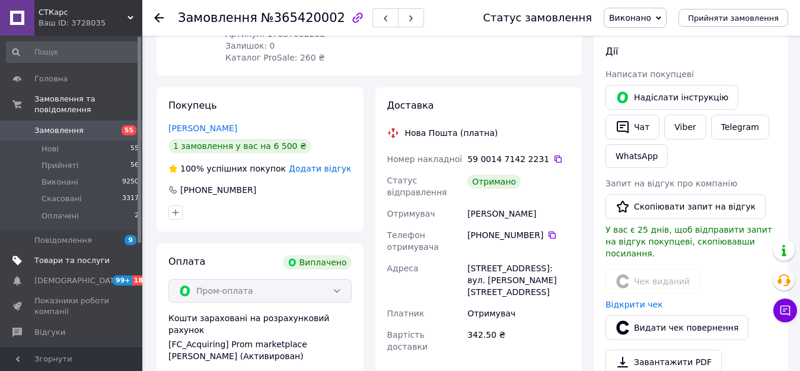
click at [59, 255] on span "Товари та послуги" at bounding box center [71, 260] width 75 height 11
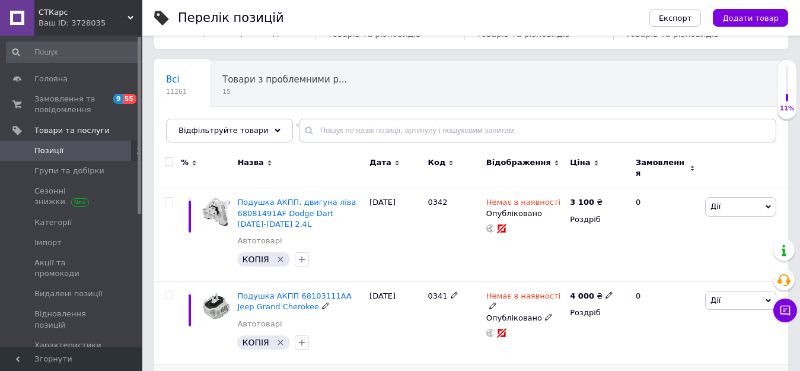
scroll to position [178, 0]
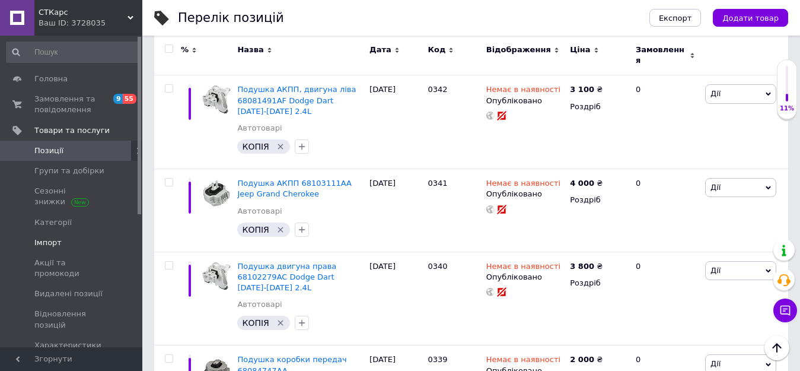
click at [61, 238] on span "Імпорт" at bounding box center [71, 242] width 75 height 11
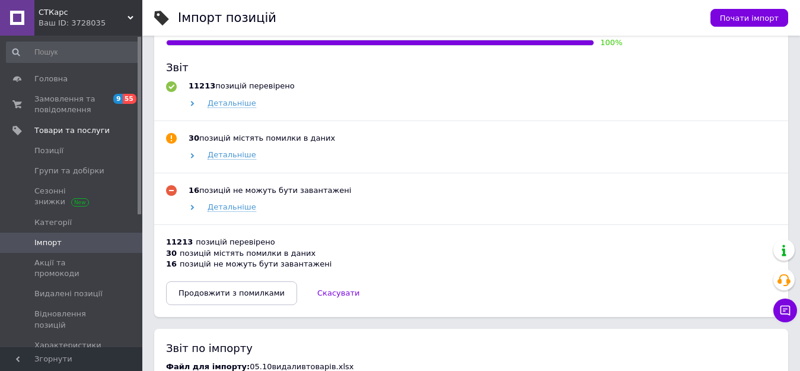
scroll to position [653, 0]
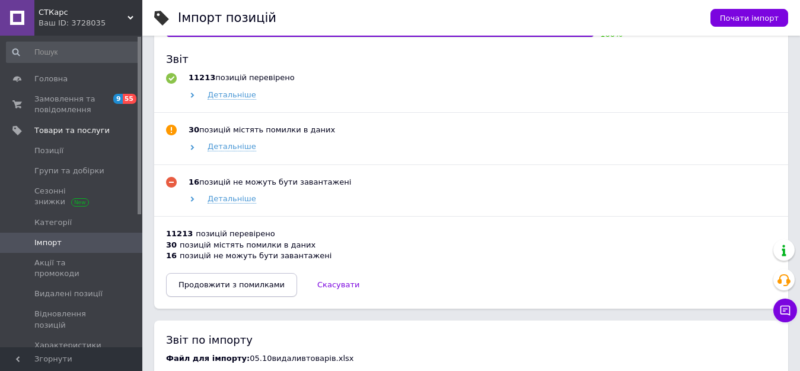
click at [219, 289] on span "Продовжити з помилками" at bounding box center [232, 284] width 106 height 9
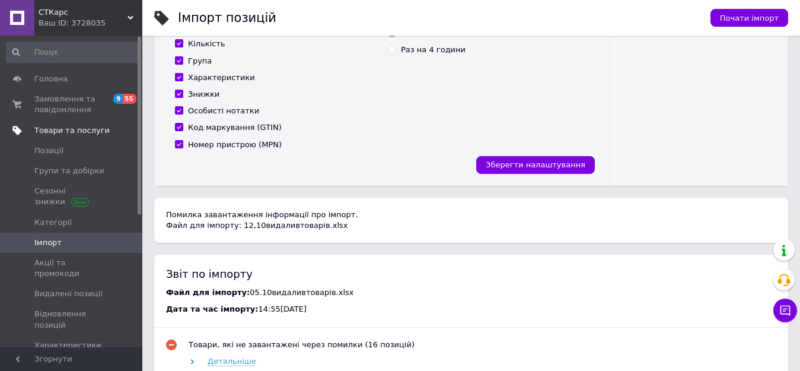
scroll to position [307, 0]
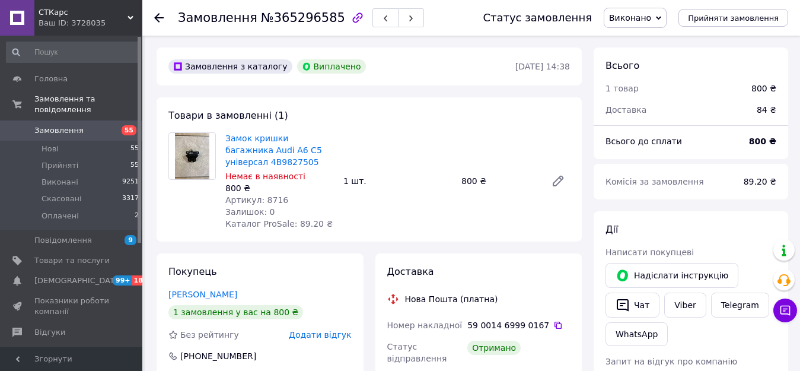
click at [265, 202] on span "Артикул: 8716" at bounding box center [256, 199] width 63 height 9
copy span "8716"
